Goal: Task Accomplishment & Management: Use online tool/utility

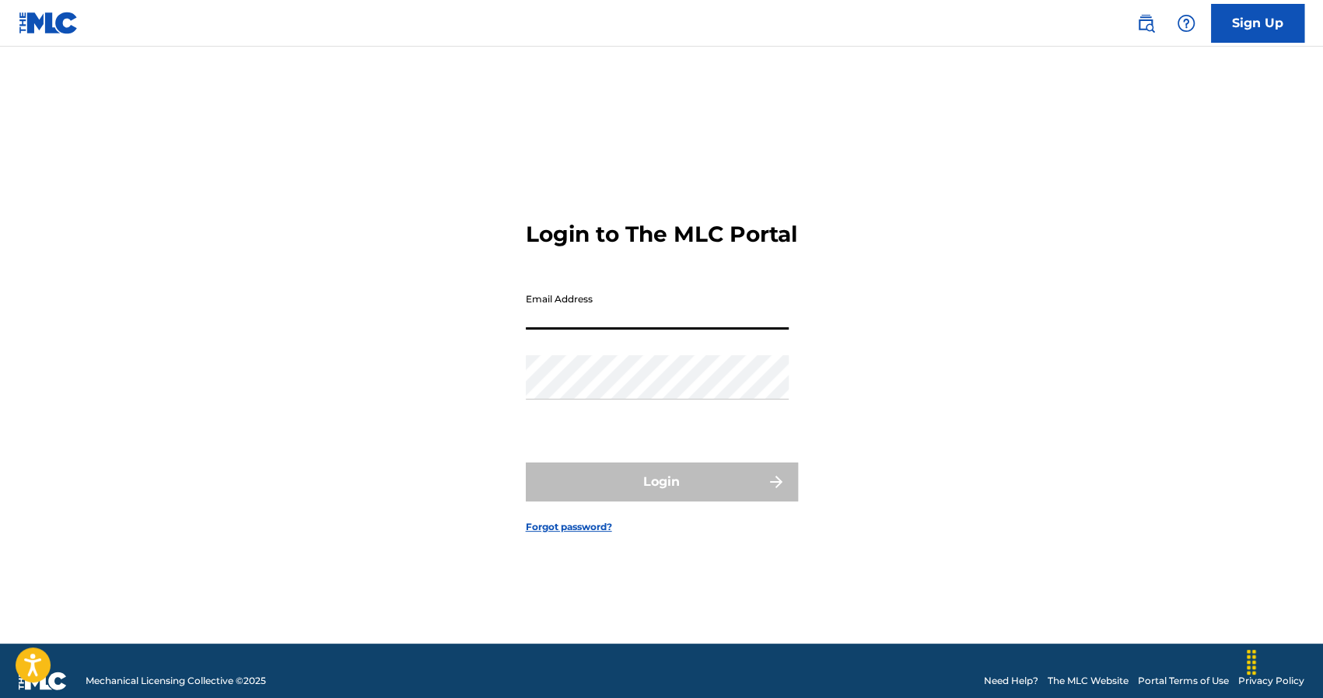
click at [567, 330] on input "Email Address" at bounding box center [657, 307] width 263 height 44
type input "[EMAIL_ADDRESS][DOMAIN_NAME]"
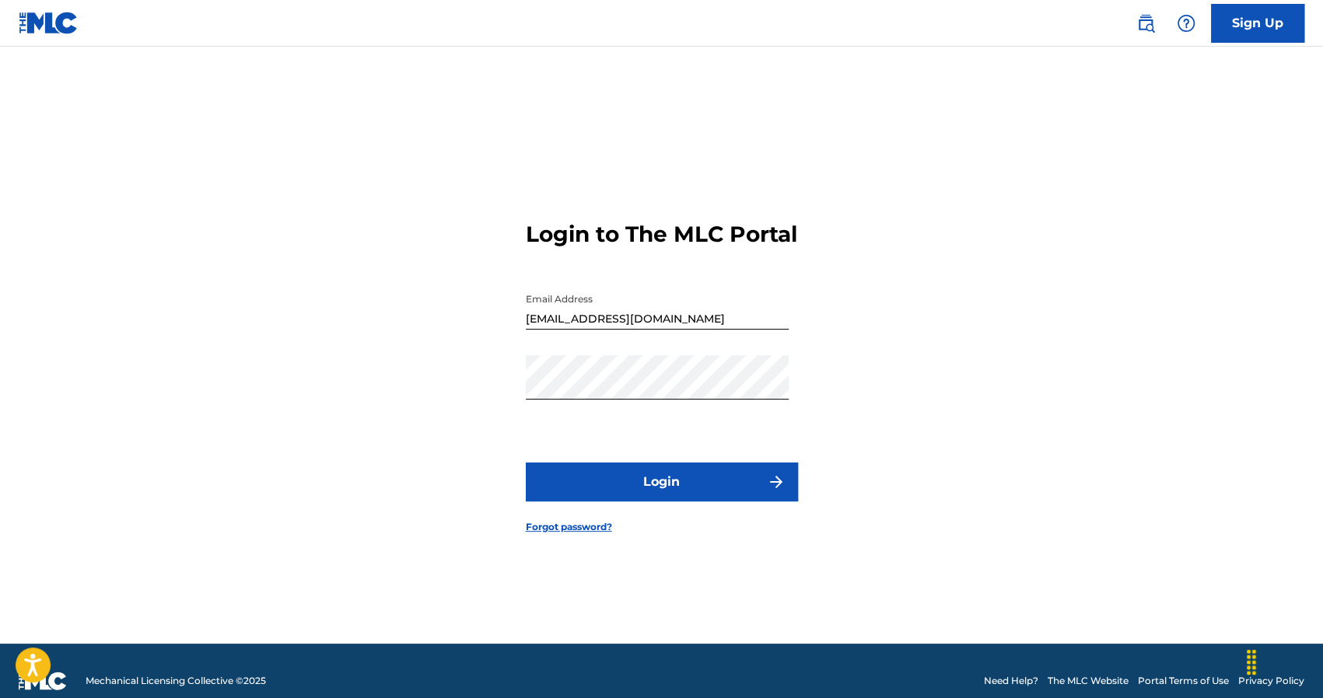
click at [563, 502] on button "Login" at bounding box center [662, 482] width 272 height 39
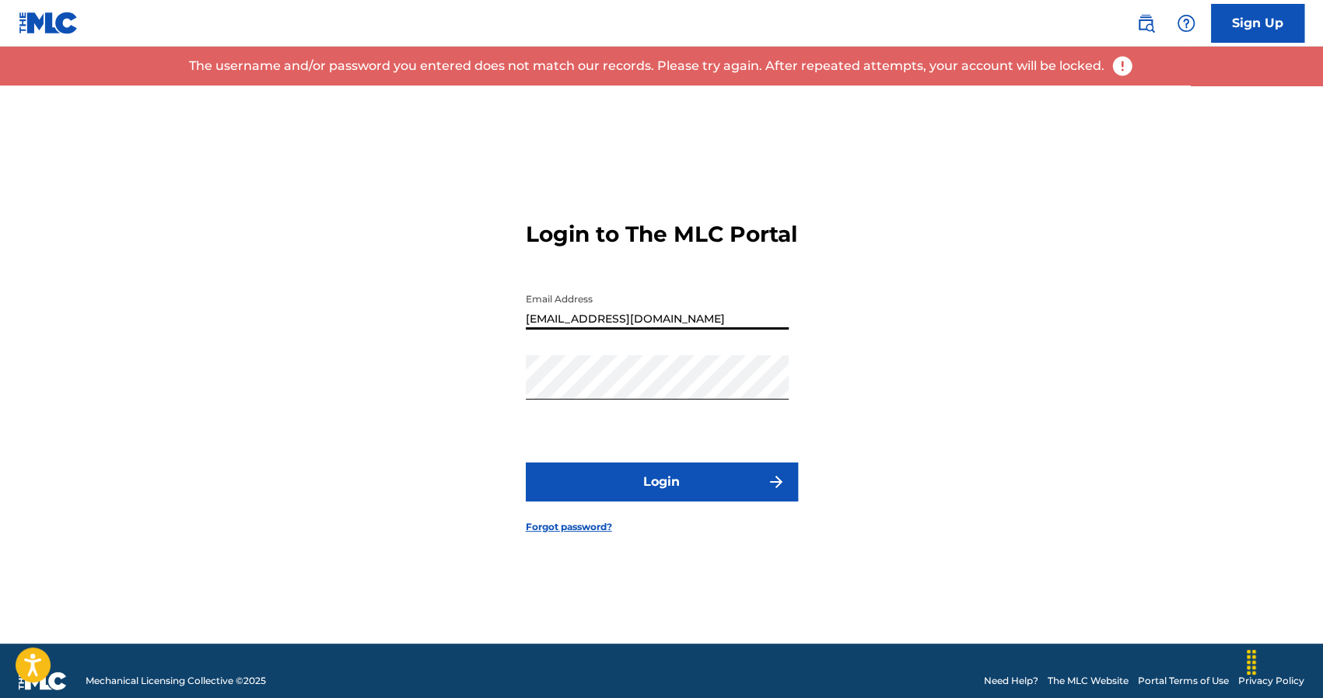
click at [688, 329] on input "[EMAIL_ADDRESS][DOMAIN_NAME]" at bounding box center [657, 307] width 263 height 44
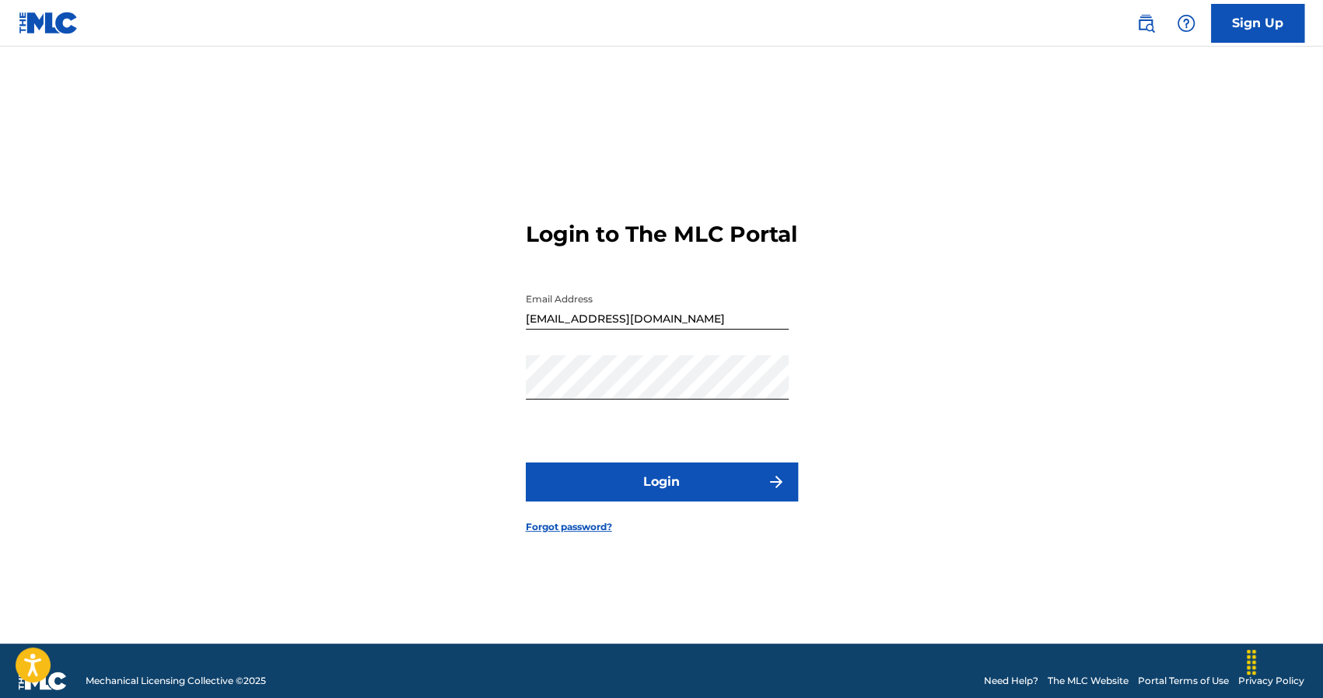
click at [575, 502] on button "Login" at bounding box center [662, 482] width 272 height 39
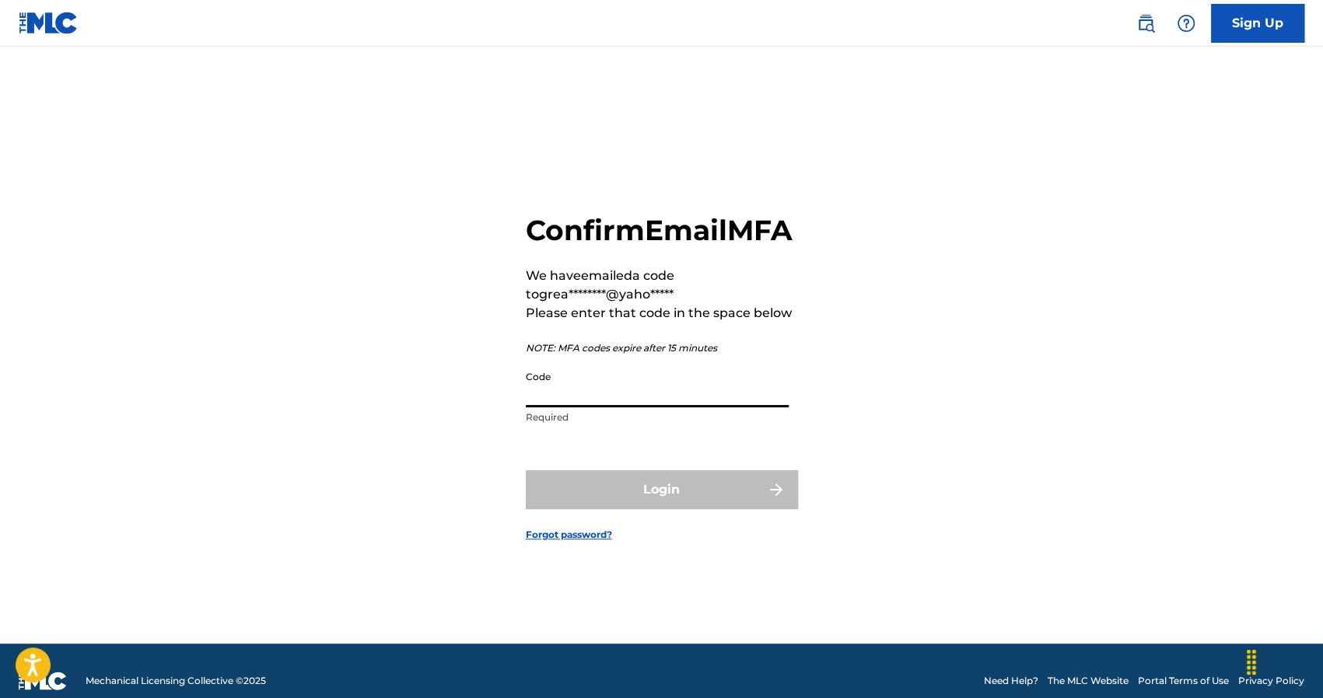
click at [572, 407] on input "Code" at bounding box center [657, 385] width 263 height 44
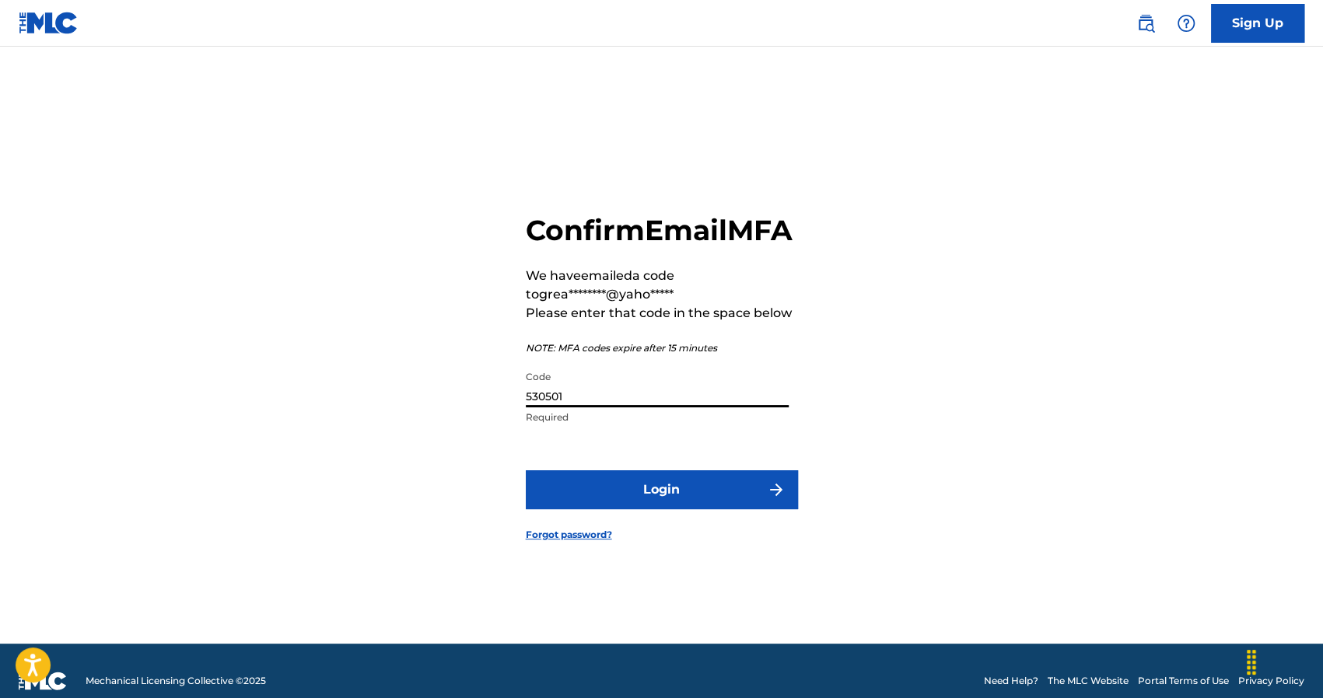
type input "530501"
click at [639, 505] on button "Login" at bounding box center [662, 489] width 272 height 39
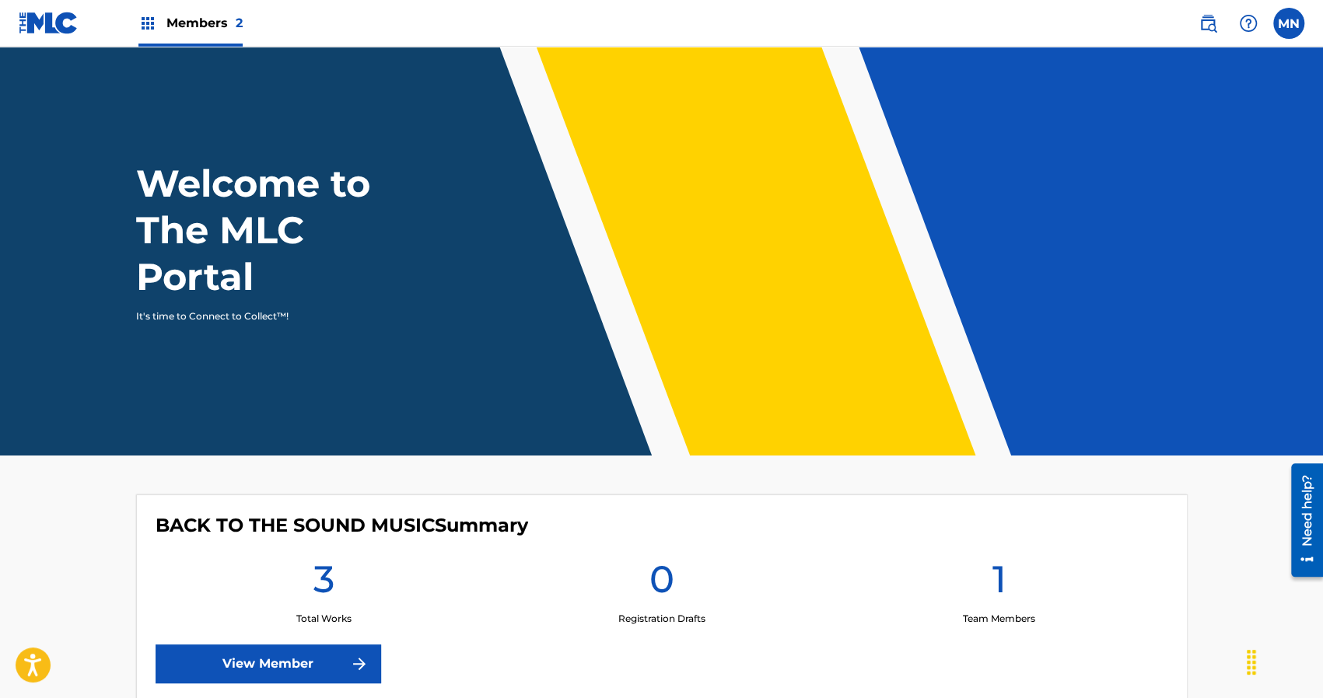
click at [270, 652] on link "View Member" at bounding box center [268, 664] width 225 height 39
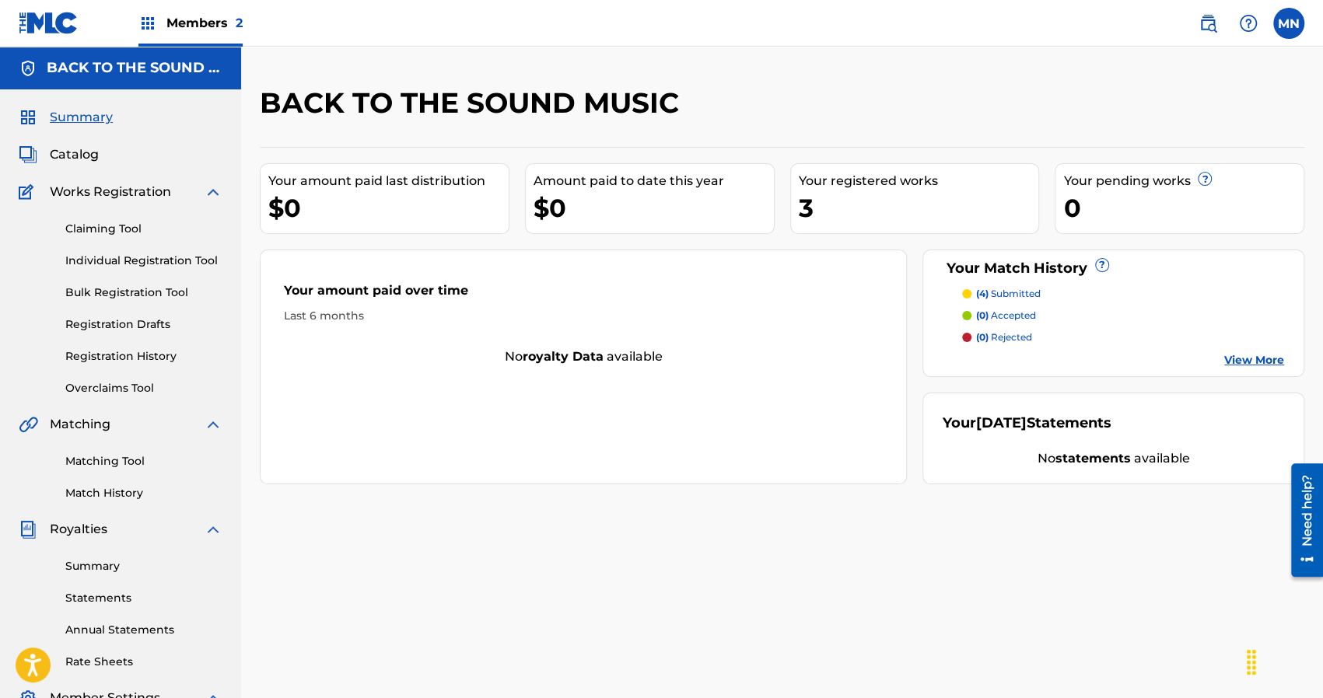
click at [203, 28] on span "Members 2" at bounding box center [204, 23] width 76 height 18
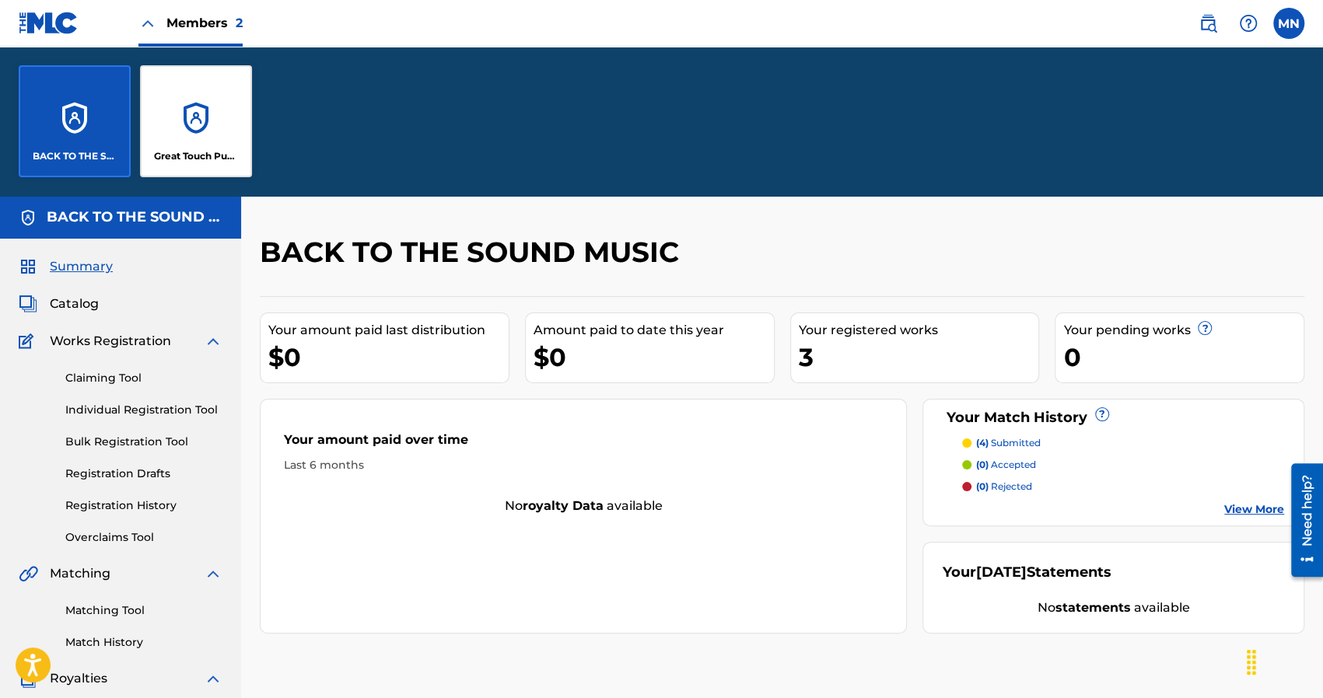
click at [203, 125] on div "Great Touch Publishing Inc" at bounding box center [196, 121] width 112 height 112
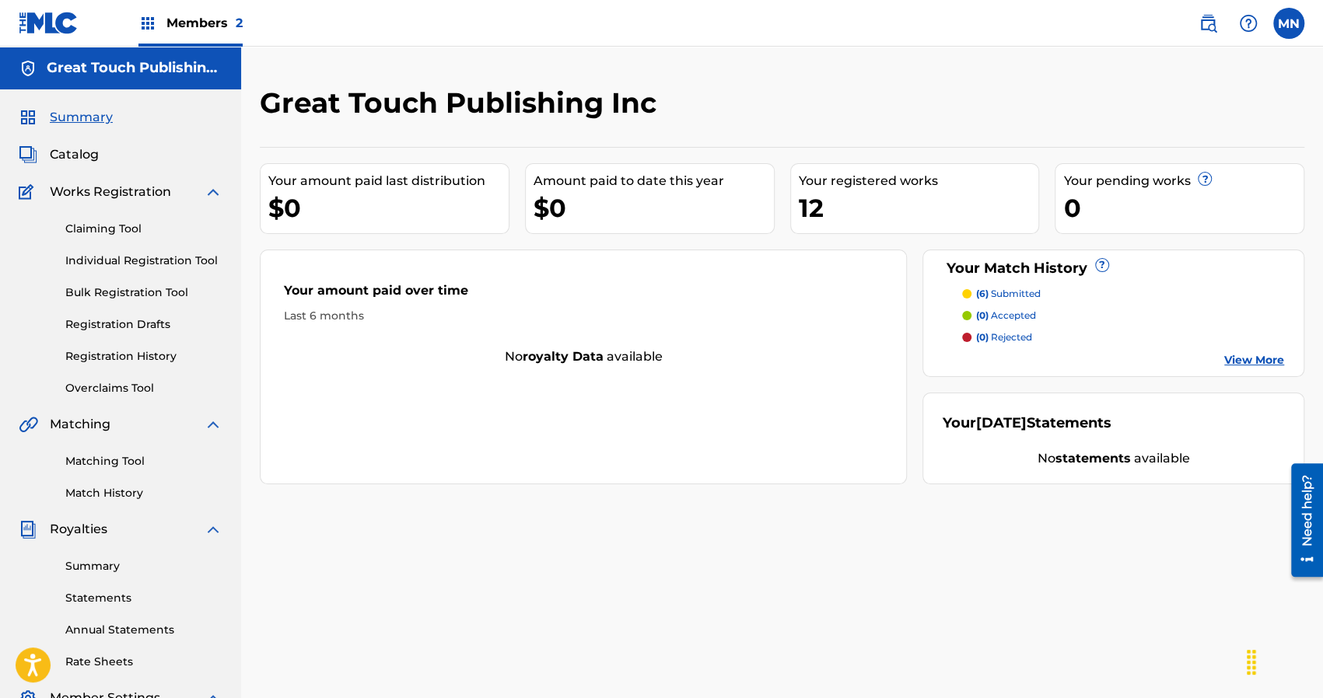
click at [111, 362] on link "Registration History" at bounding box center [143, 356] width 157 height 16
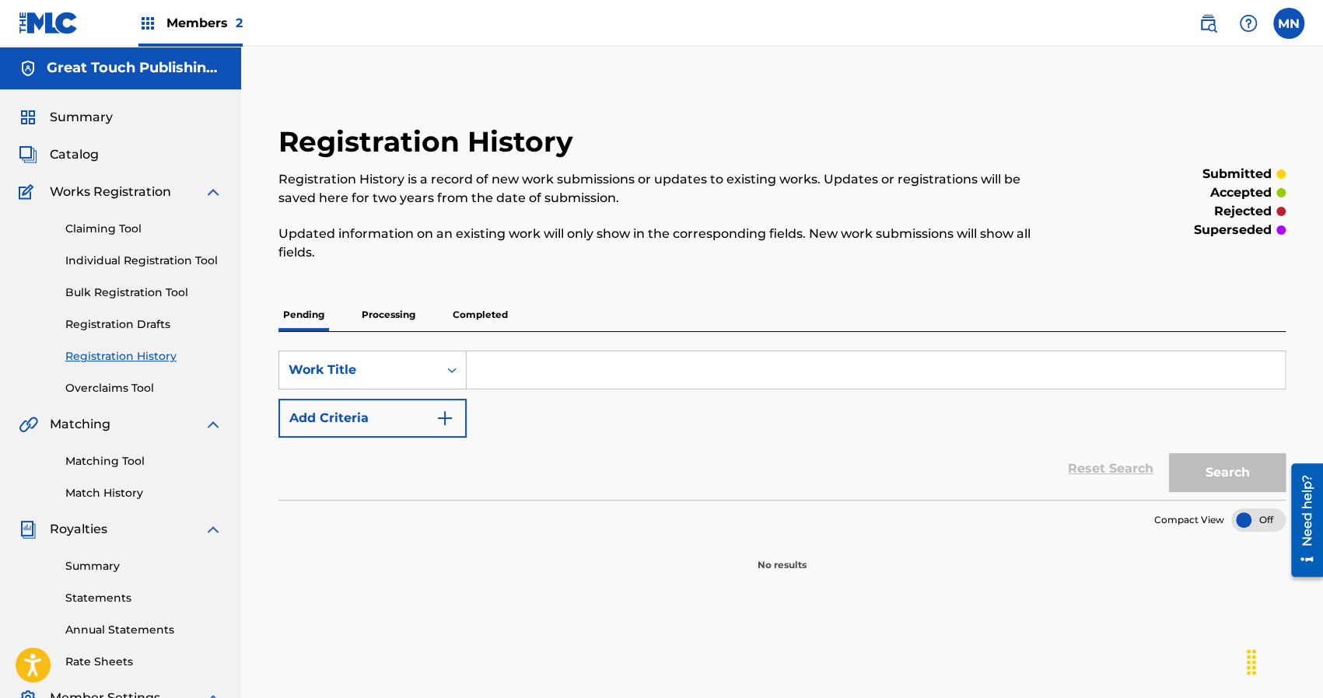
click at [392, 316] on p "Processing" at bounding box center [388, 315] width 63 height 33
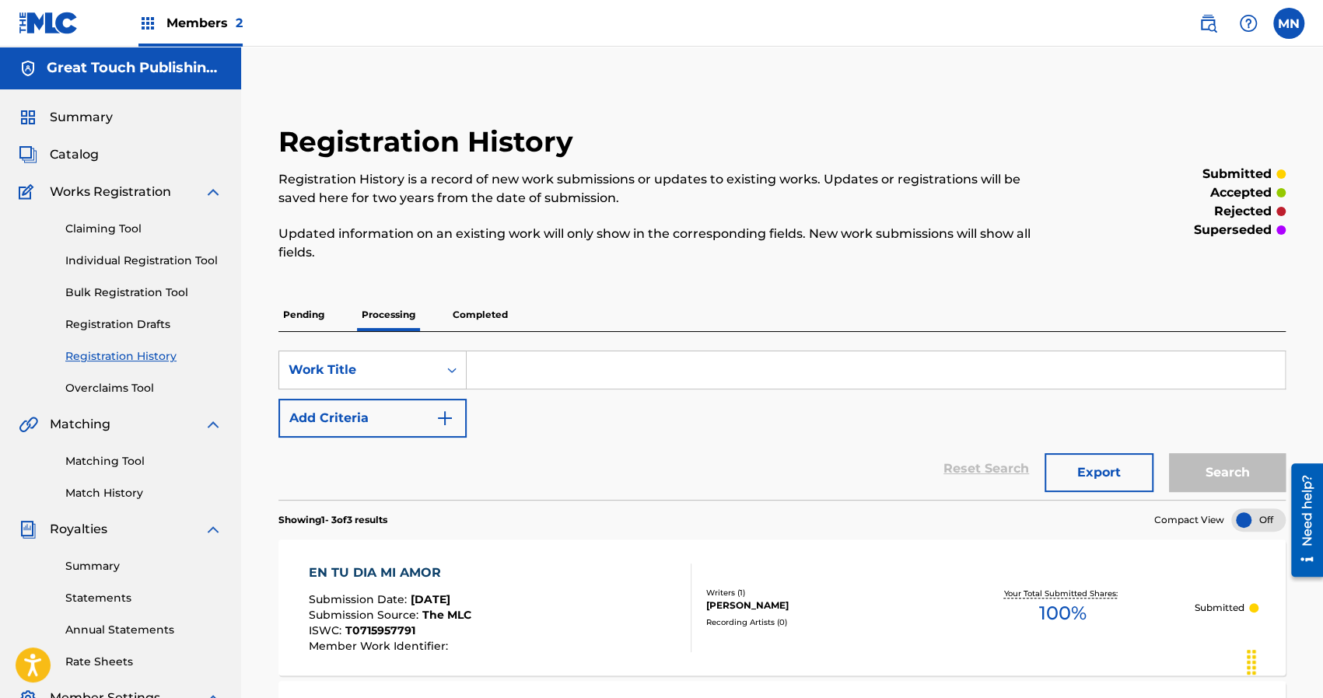
click at [478, 313] on p "Completed" at bounding box center [480, 315] width 65 height 33
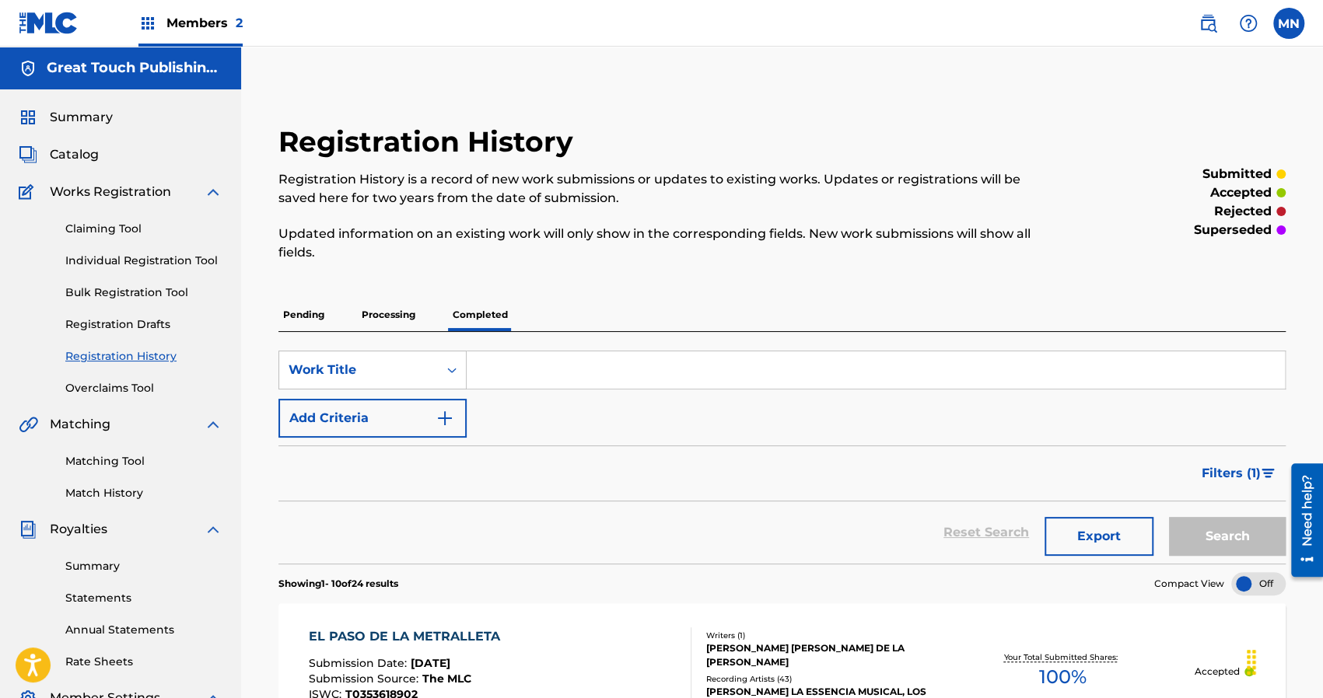
click at [654, 455] on div "Filters ( 1 )" at bounding box center [781, 474] width 1007 height 56
click at [97, 231] on link "Claiming Tool" at bounding box center [143, 229] width 157 height 16
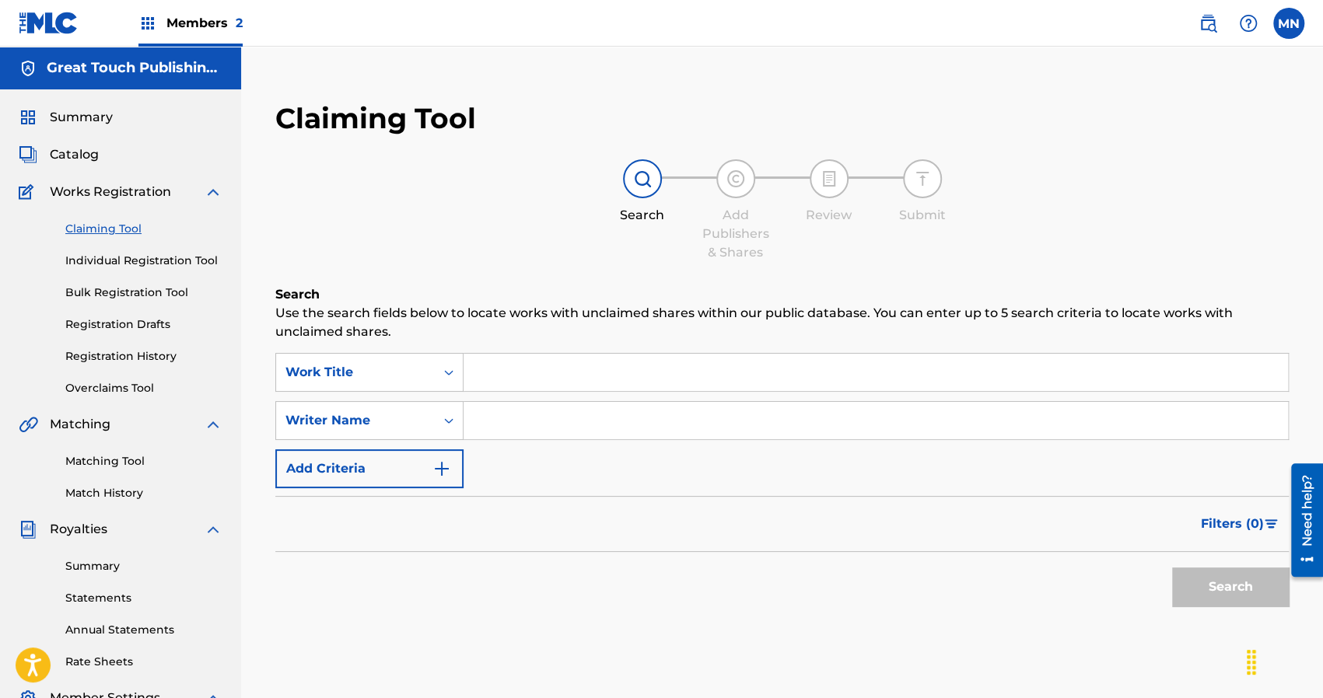
click at [110, 393] on link "Overclaims Tool" at bounding box center [143, 388] width 157 height 16
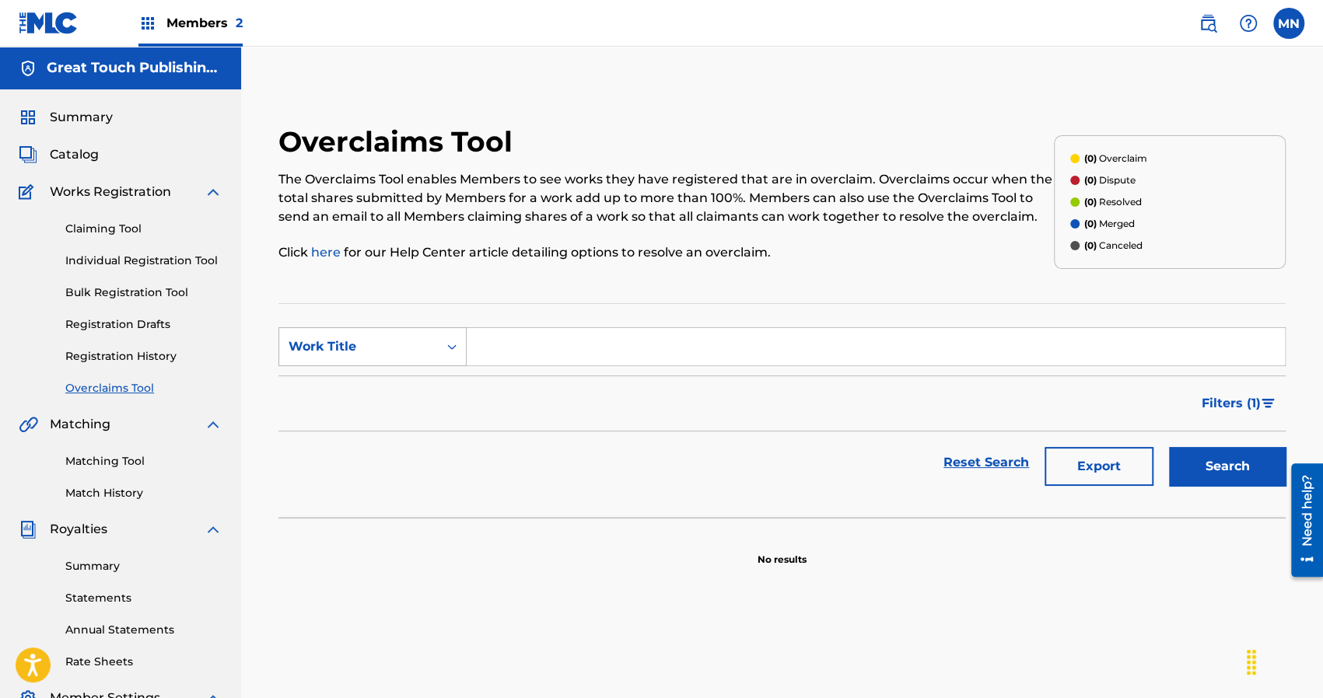
drag, startPoint x: 576, startPoint y: 358, endPoint x: 454, endPoint y: 344, distance: 123.0
click at [454, 344] on div "SearchWithCriteriae739fcc0-de4f-45a2-96b6-2954e3120f15 Work Title" at bounding box center [781, 346] width 1007 height 39
click at [454, 344] on icon "Search Form" at bounding box center [452, 347] width 16 height 16
click at [344, 431] on div "Overclaim ID" at bounding box center [372, 424] width 187 height 39
click at [530, 351] on input "Search Form" at bounding box center [876, 346] width 818 height 37
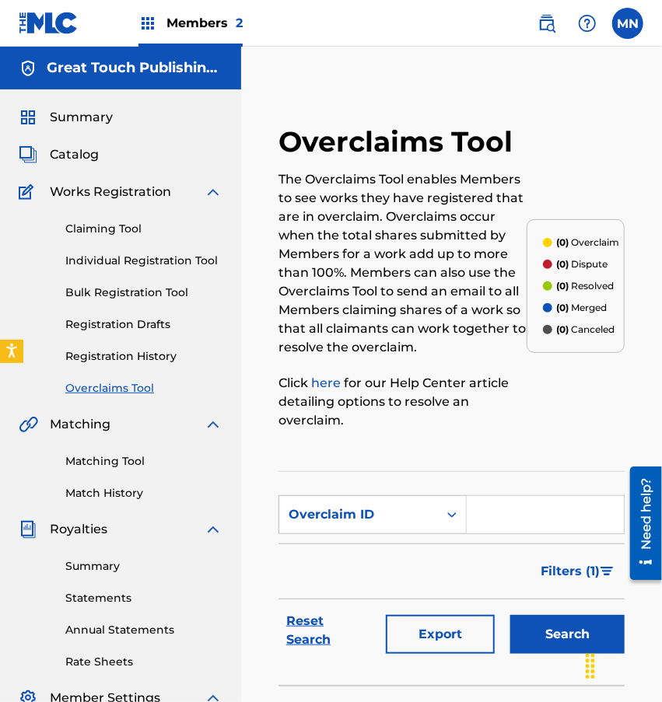
click at [495, 516] on input "Search Form" at bounding box center [545, 514] width 157 height 37
click at [495, 516] on input "2618" at bounding box center [545, 514] width 157 height 37
type input "26188749818"
drag, startPoint x: 330, startPoint y: 65, endPoint x: 277, endPoint y: 61, distance: 53.0
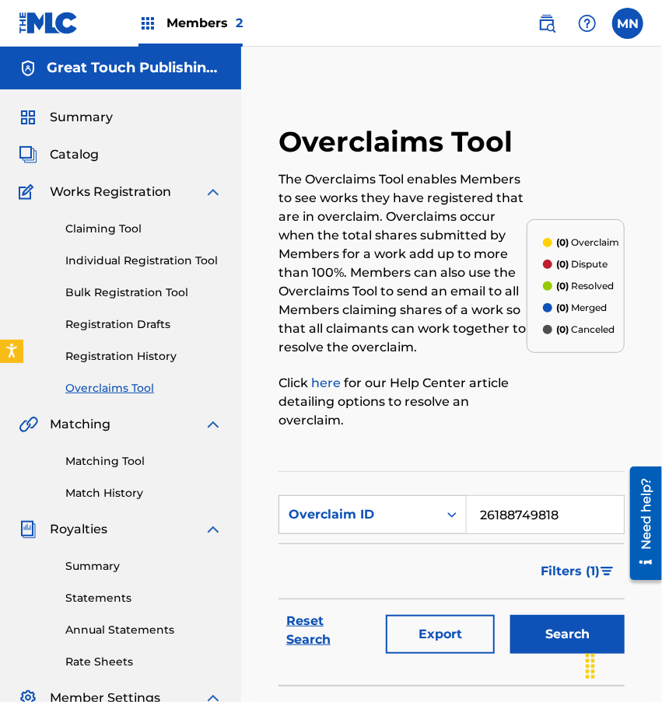
click at [277, 61] on div "Overclaims Tool The Overclaims Tool enables Members to see works they have regi…" at bounding box center [451, 468] width 421 height 843
click at [558, 621] on button "Search" at bounding box center [567, 634] width 114 height 39
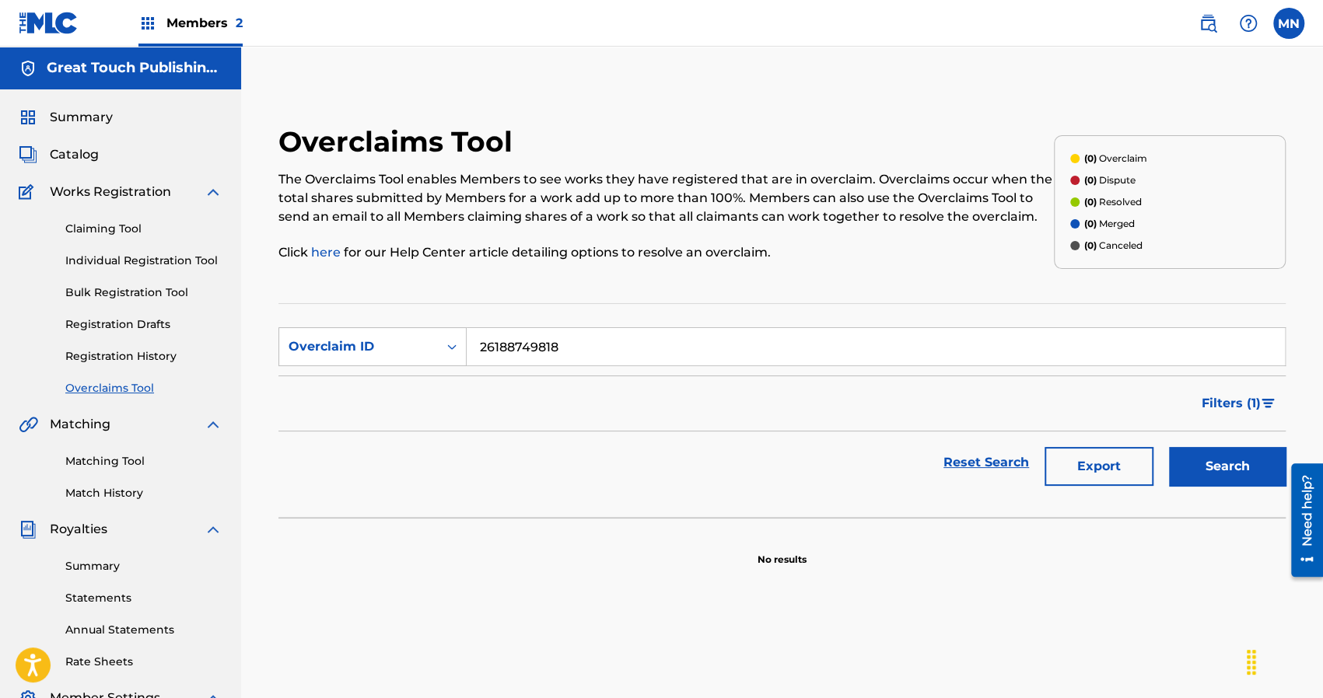
click at [1215, 475] on button "Search" at bounding box center [1227, 466] width 117 height 39
click at [449, 347] on icon "Search Form" at bounding box center [451, 346] width 9 height 5
click at [891, 291] on div "Overclaims Tool The Overclaims Tool enables Members to see works they have regi…" at bounding box center [782, 345] width 1044 height 442
click at [1230, 456] on button "Search" at bounding box center [1227, 466] width 117 height 39
click at [68, 117] on span "Summary" at bounding box center [81, 117] width 63 height 19
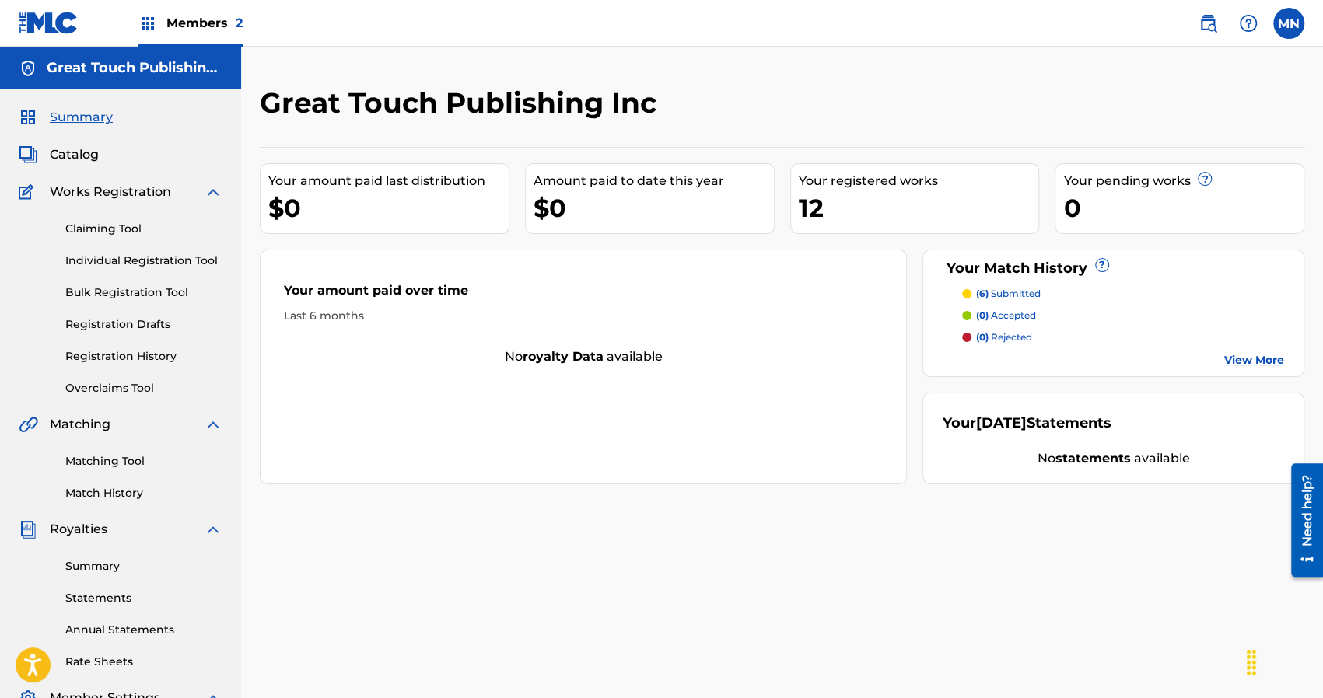
click at [844, 194] on div "12" at bounding box center [919, 208] width 240 height 35
click at [807, 205] on div "12" at bounding box center [919, 208] width 240 height 35
click at [1252, 360] on link "View More" at bounding box center [1254, 360] width 60 height 16
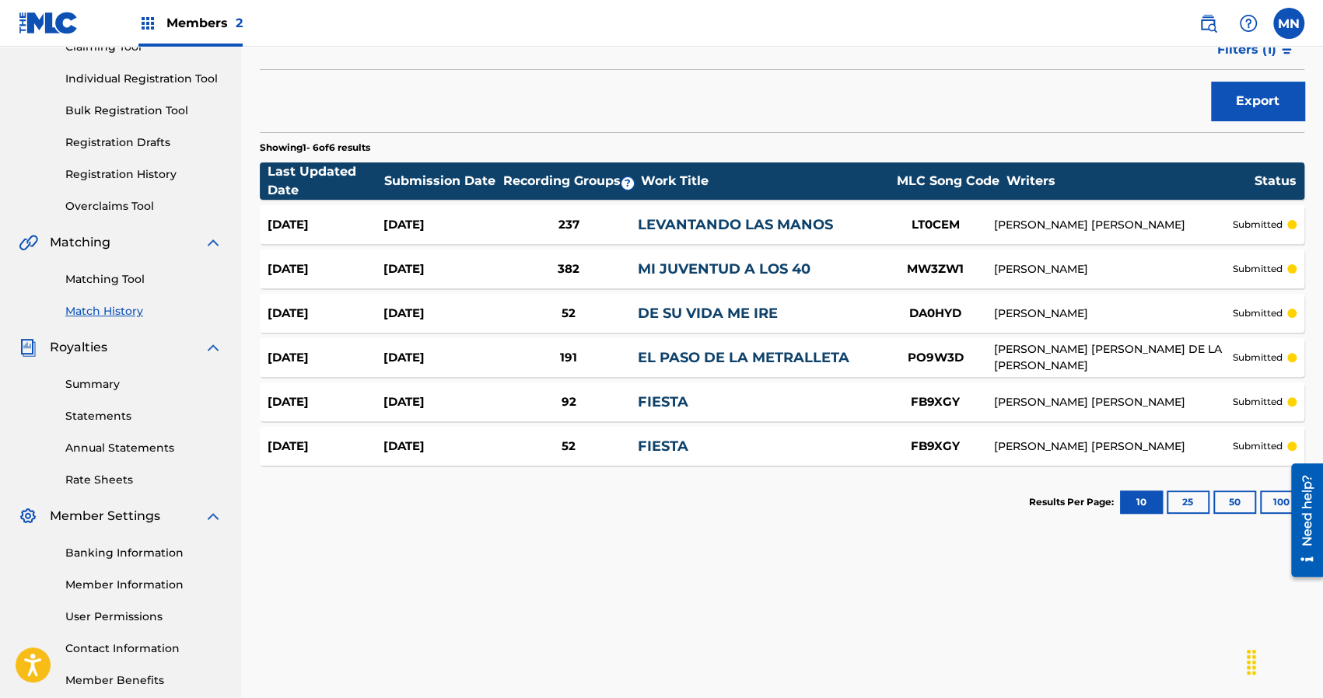
scroll to position [249, 0]
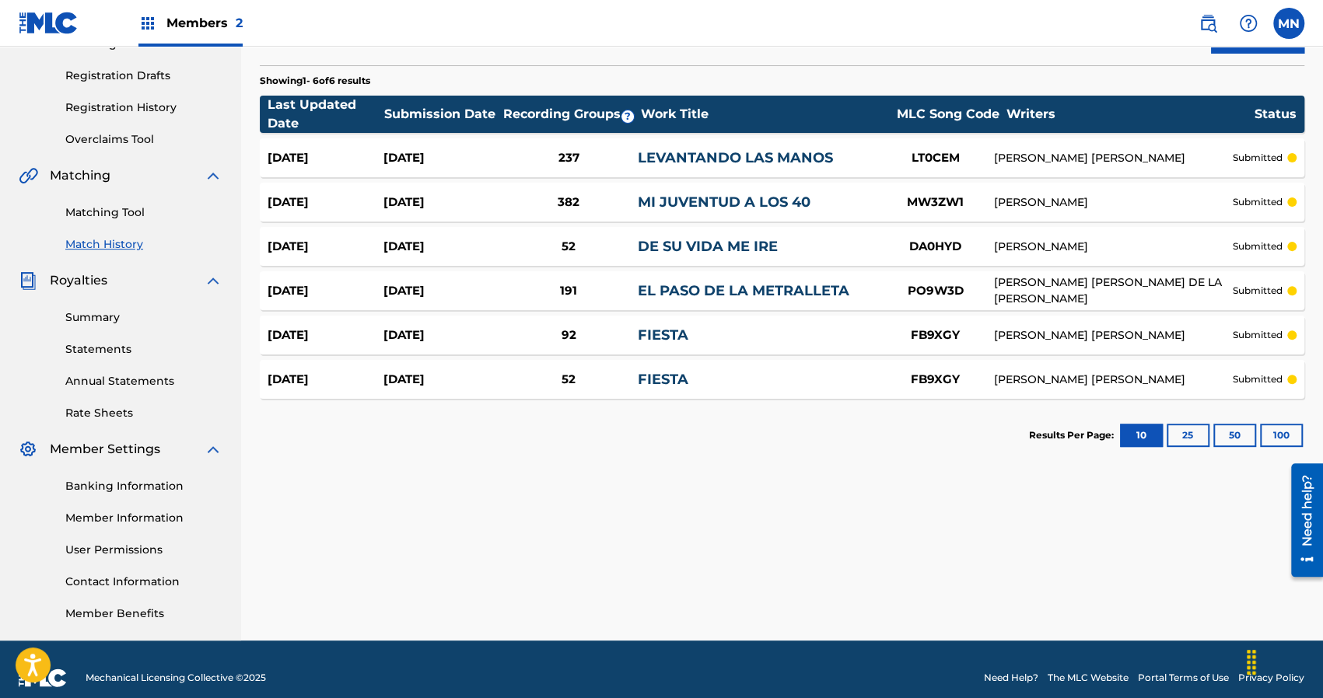
click at [421, 529] on div "Match History Match History is a record of recent match suggestions that you've…" at bounding box center [782, 239] width 1082 height 804
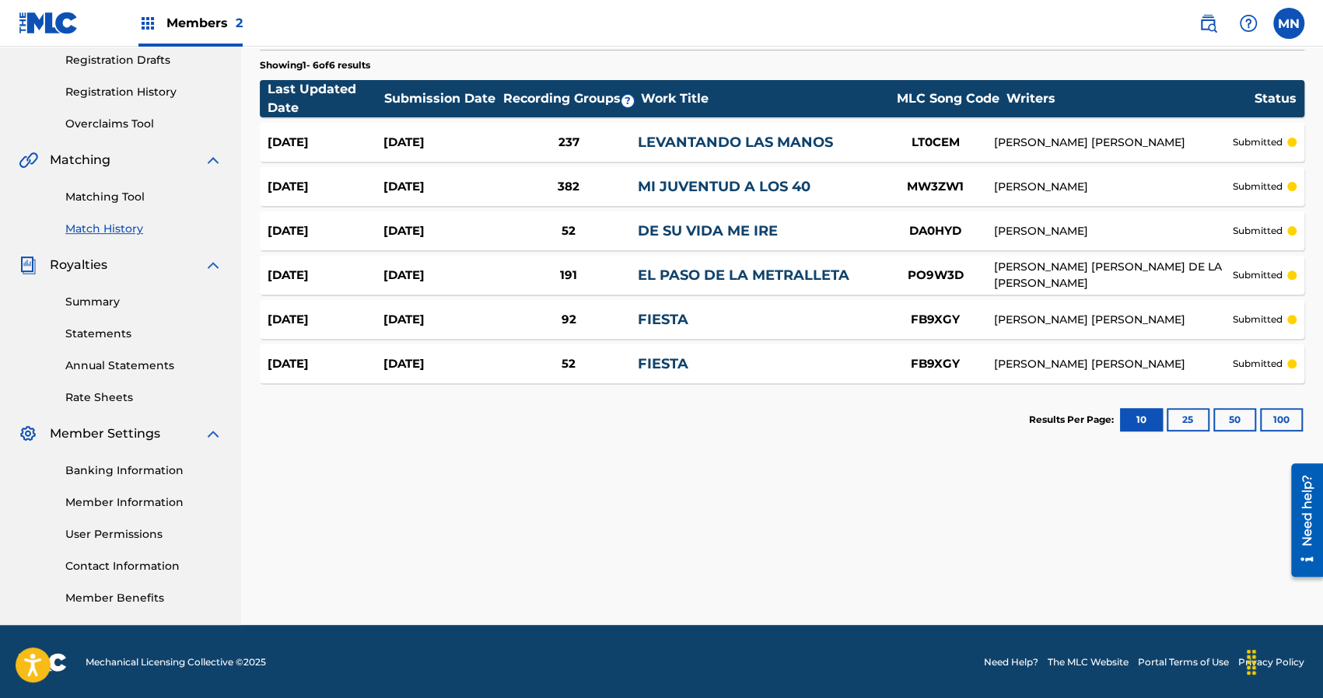
scroll to position [266, 0]
